Goal: Use online tool/utility: Utilize a website feature to perform a specific function

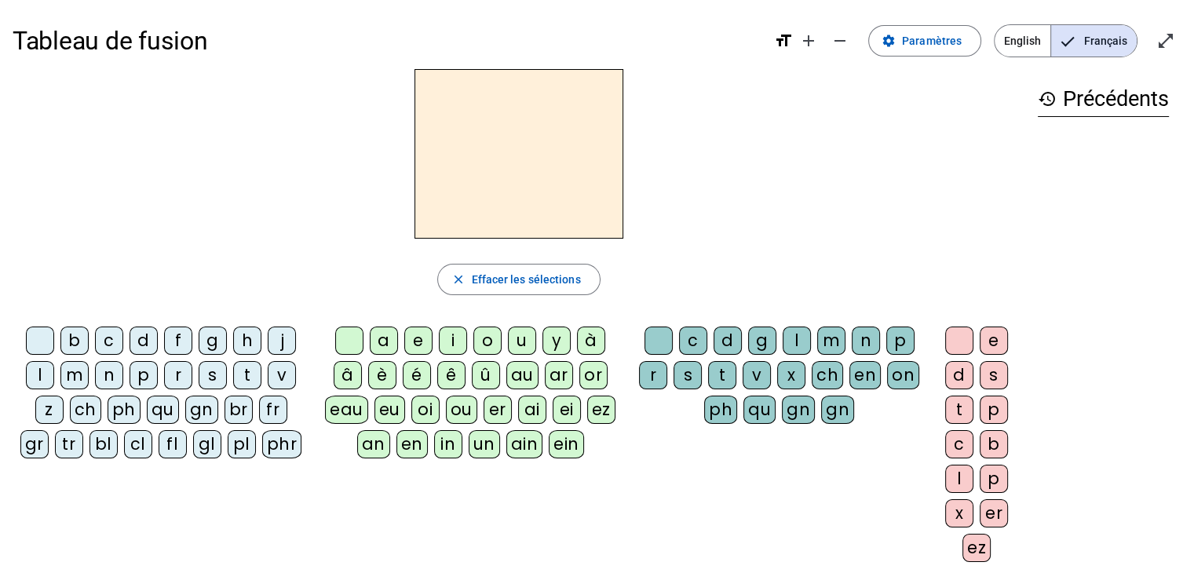
click at [80, 376] on div "m" at bounding box center [74, 375] width 28 height 28
click at [380, 340] on div "a" at bounding box center [384, 340] width 28 height 28
click at [248, 370] on div "t" at bounding box center [247, 375] width 28 height 28
click at [46, 374] on div "l" at bounding box center [40, 375] width 28 height 28
click at [417, 334] on div "e" at bounding box center [418, 340] width 28 height 28
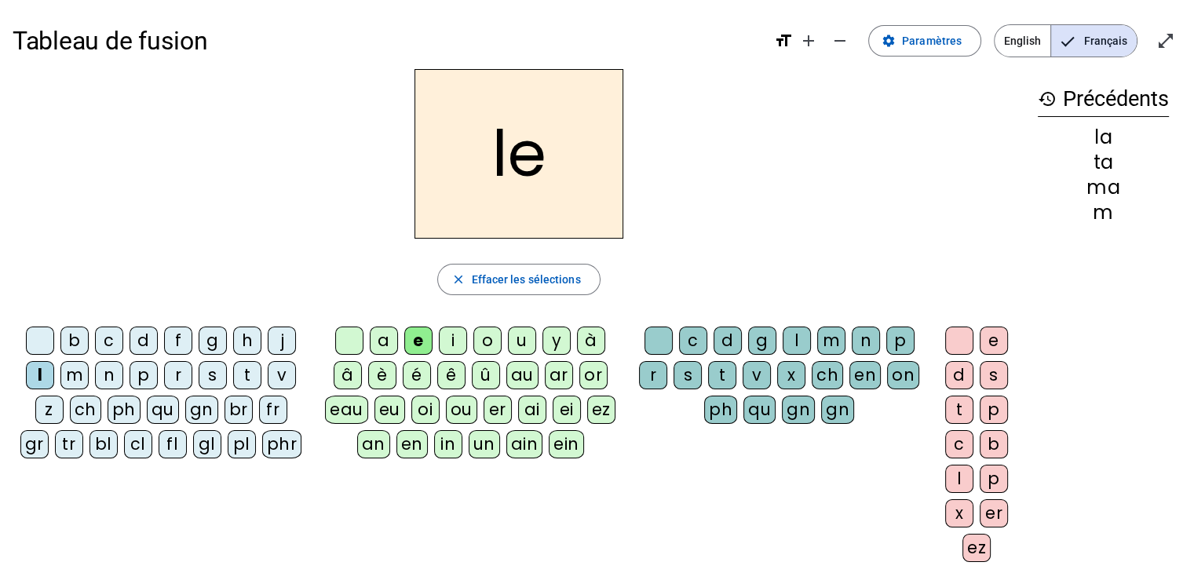
click at [531, 350] on div "u" at bounding box center [522, 340] width 28 height 28
click at [243, 381] on div "t" at bounding box center [247, 375] width 28 height 28
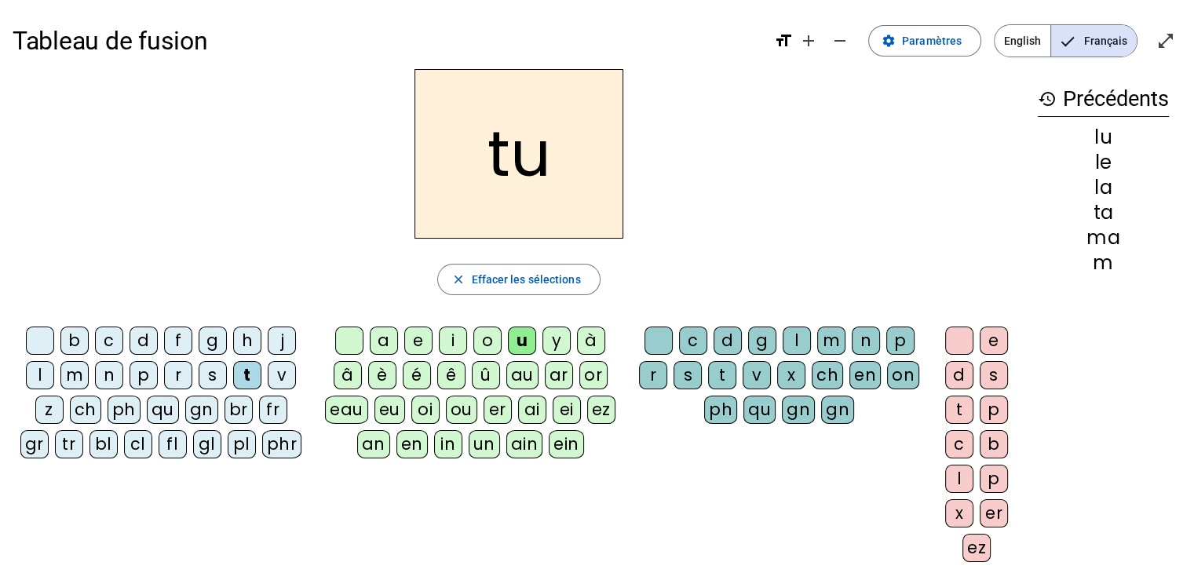
click at [144, 338] on div "d" at bounding box center [143, 340] width 28 height 28
click at [421, 334] on div "e" at bounding box center [418, 340] width 28 height 28
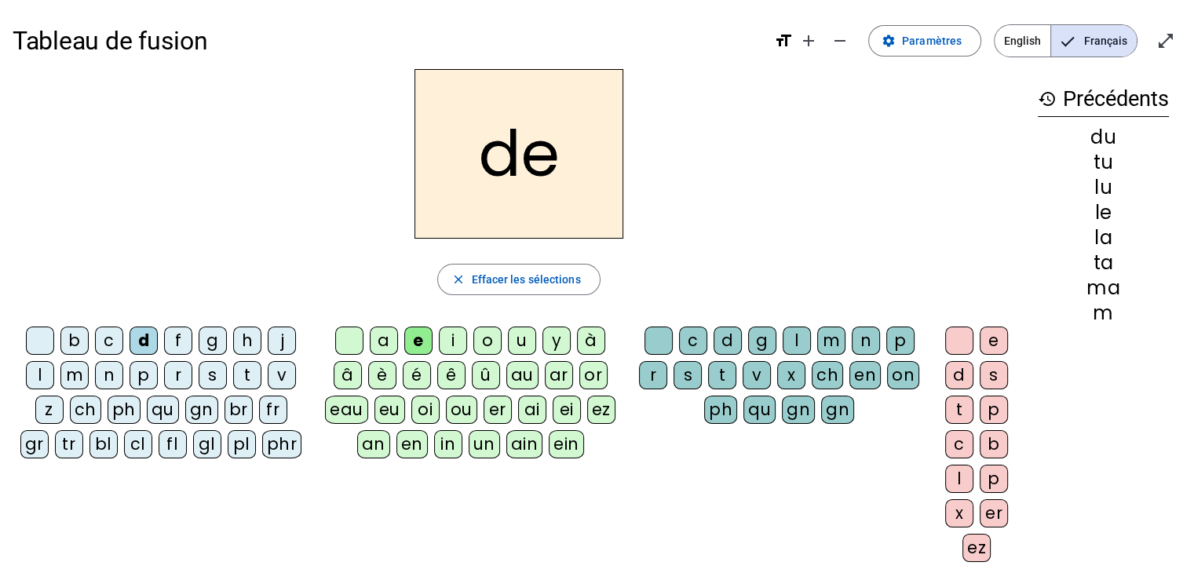
click at [82, 371] on div "m" at bounding box center [74, 375] width 28 height 28
click at [277, 340] on div "j" at bounding box center [282, 340] width 28 height 28
